Goal: Task Accomplishment & Management: Manage account settings

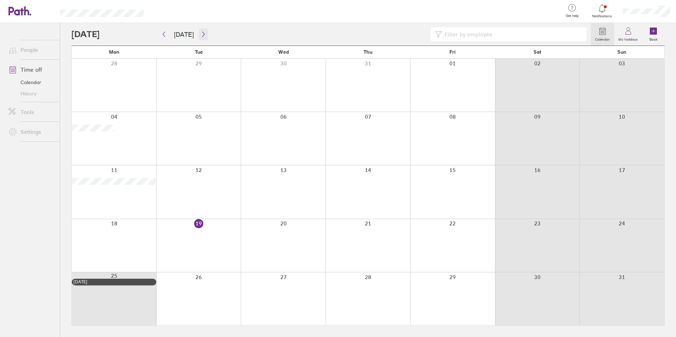
click at [201, 36] on icon "button" at bounding box center [203, 34] width 5 height 6
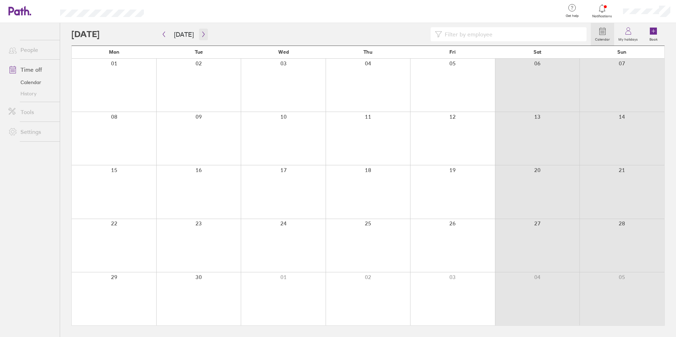
click at [201, 31] on icon "button" at bounding box center [203, 34] width 5 height 6
drag, startPoint x: 119, startPoint y: 225, endPoint x: 131, endPoint y: 222, distance: 12.4
click at [121, 224] on div at bounding box center [114, 245] width 84 height 53
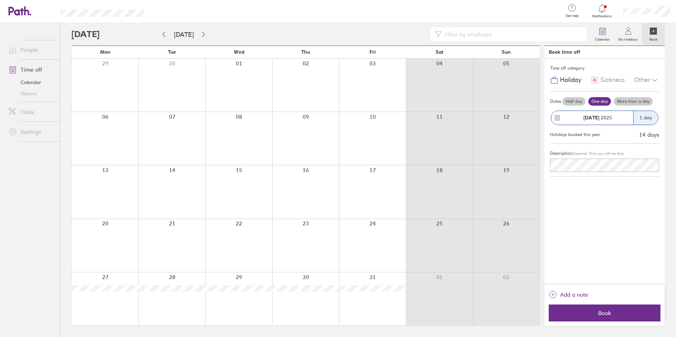
click at [637, 100] on label "More than a day" at bounding box center [633, 101] width 39 height 8
click at [0, 0] on input "More than a day" at bounding box center [0, 0] width 0 height 0
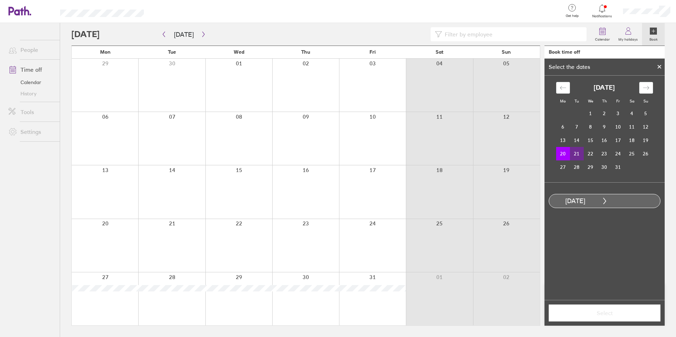
click at [576, 148] on td "21" at bounding box center [577, 153] width 14 height 13
click at [616, 309] on button "Select" at bounding box center [605, 313] width 112 height 17
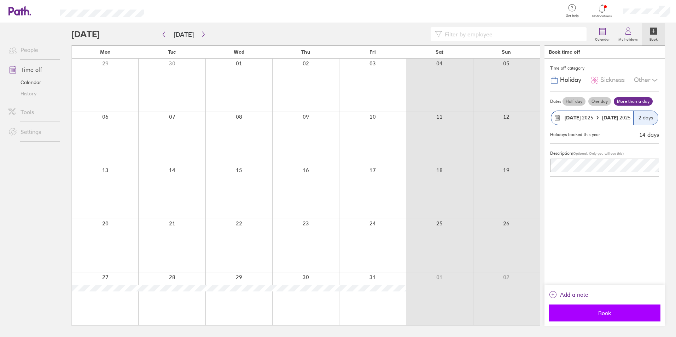
click at [637, 308] on button "Book" at bounding box center [605, 313] width 112 height 17
